Goal: Information Seeking & Learning: Learn about a topic

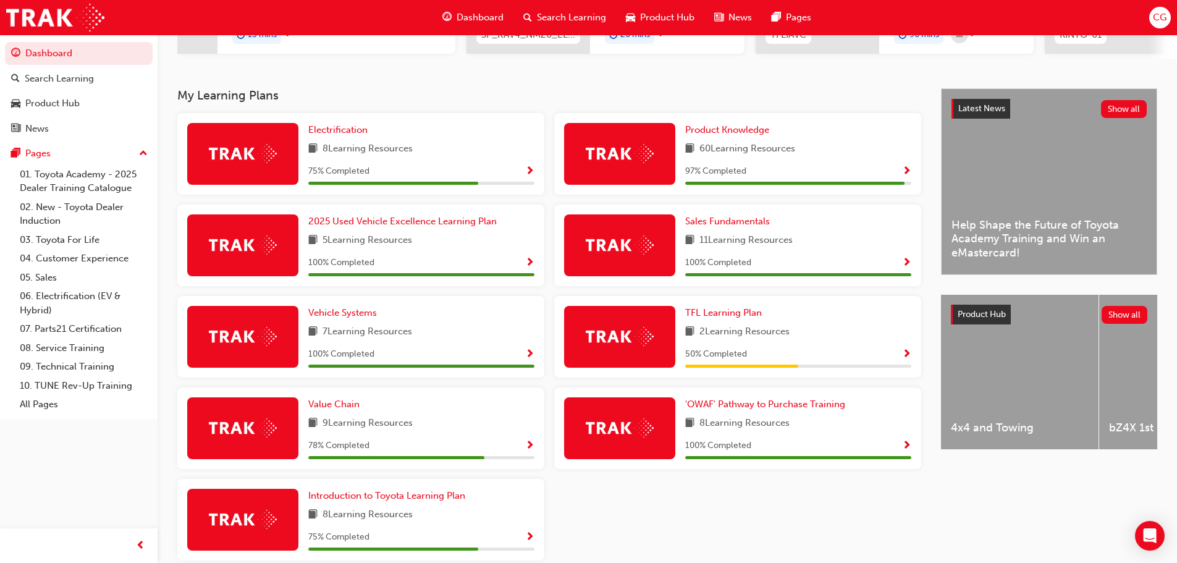
scroll to position [227, 0]
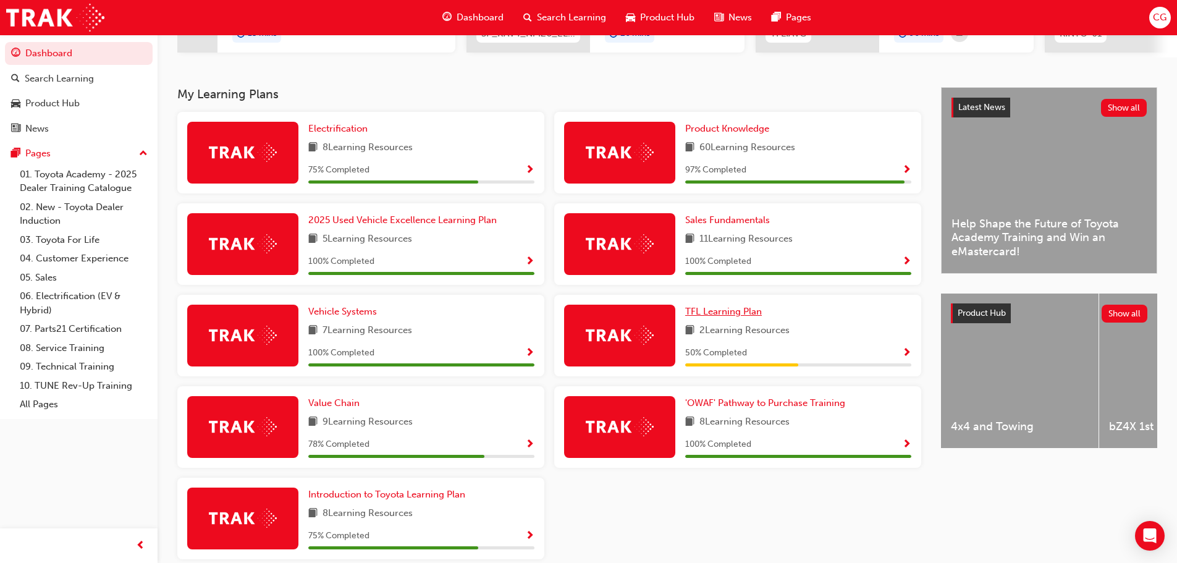
click at [717, 310] on link "TFL Learning Plan" at bounding box center [726, 312] width 82 height 14
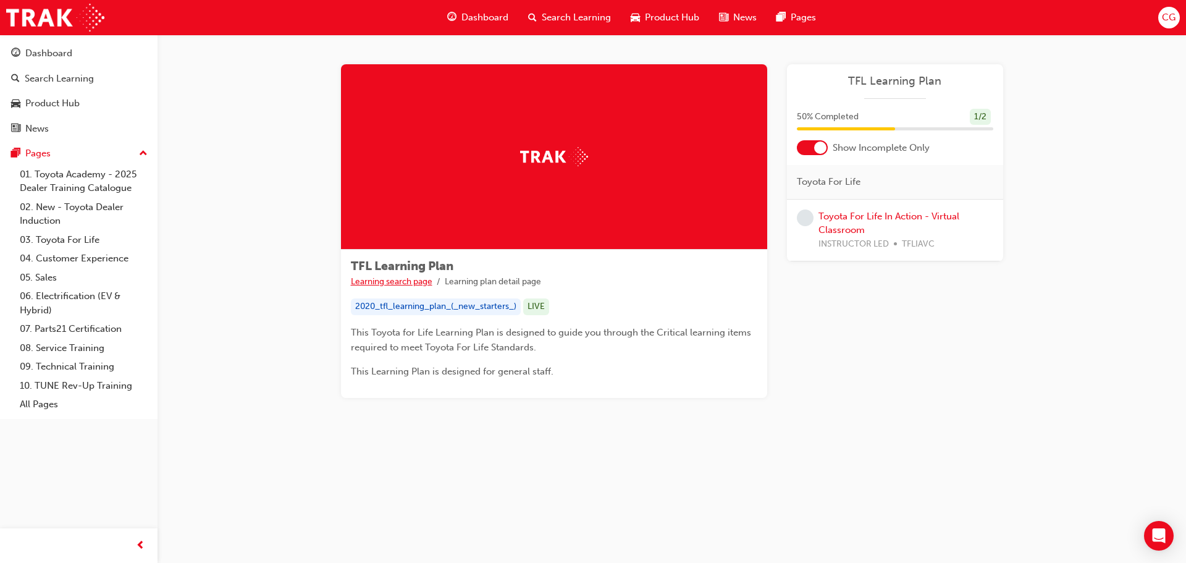
click at [387, 284] on link "Learning search page" at bounding box center [392, 281] width 82 height 11
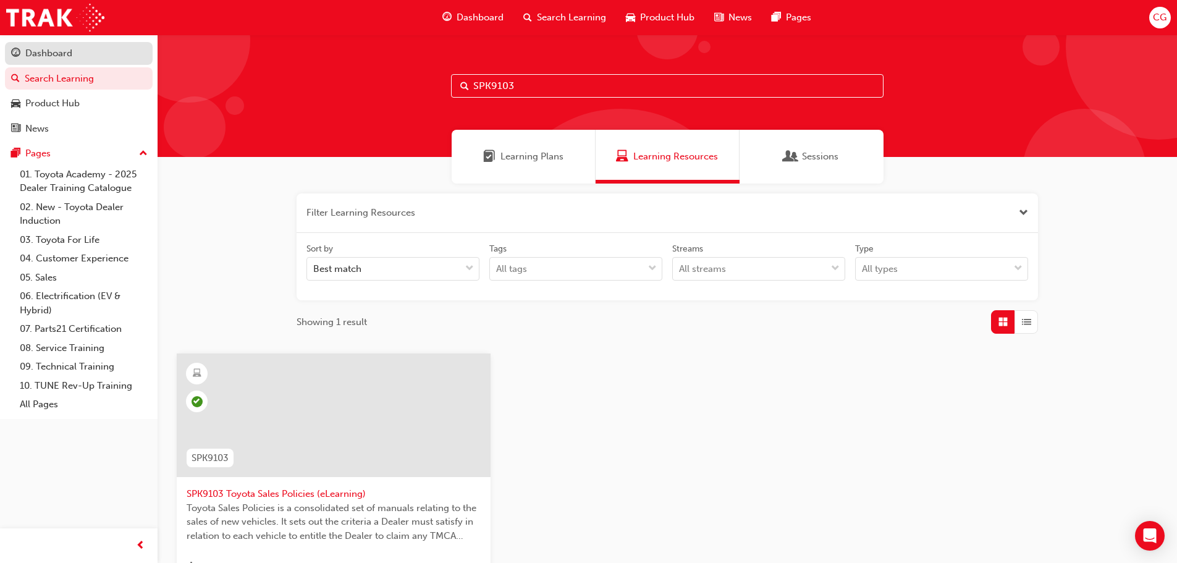
click at [81, 48] on div "Dashboard" at bounding box center [78, 53] width 135 height 15
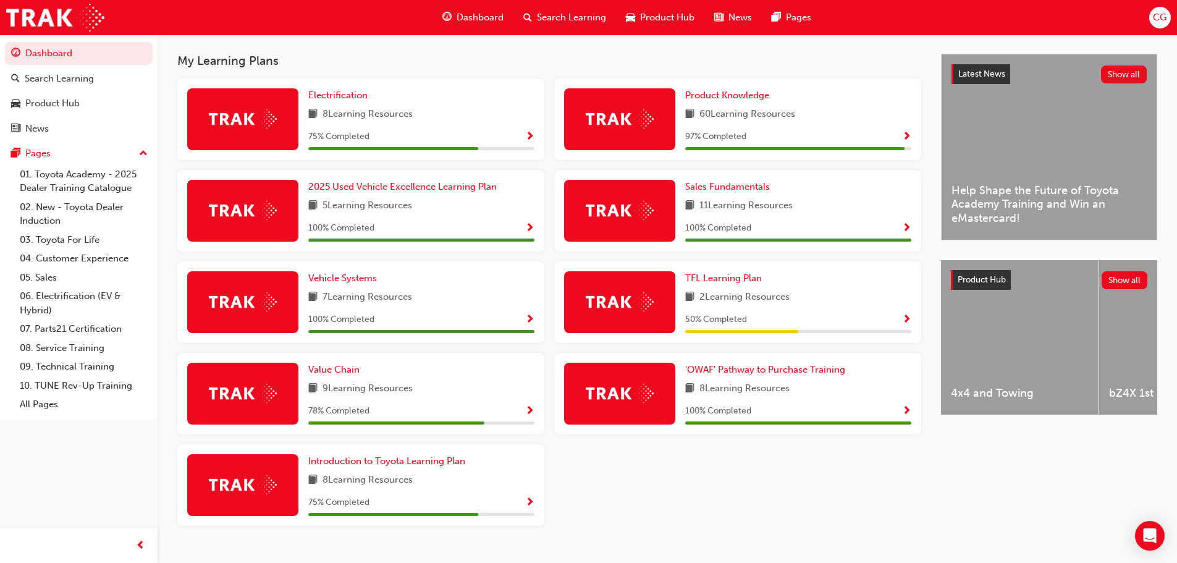
scroll to position [289, 0]
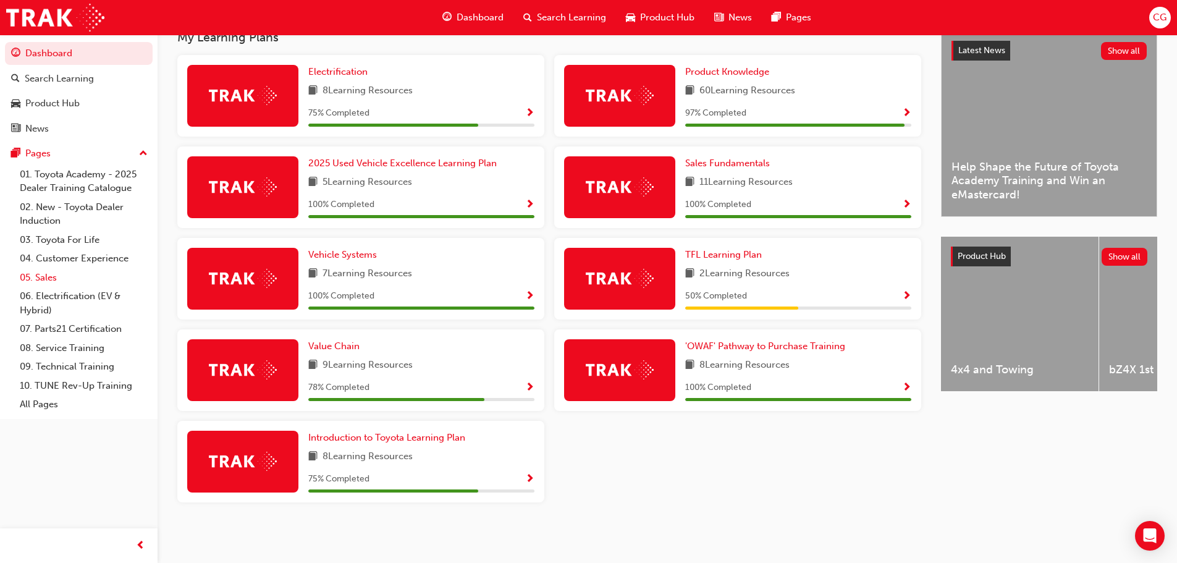
click at [50, 274] on link "05. Sales" at bounding box center [84, 277] width 138 height 19
